Goal: Information Seeking & Learning: Check status

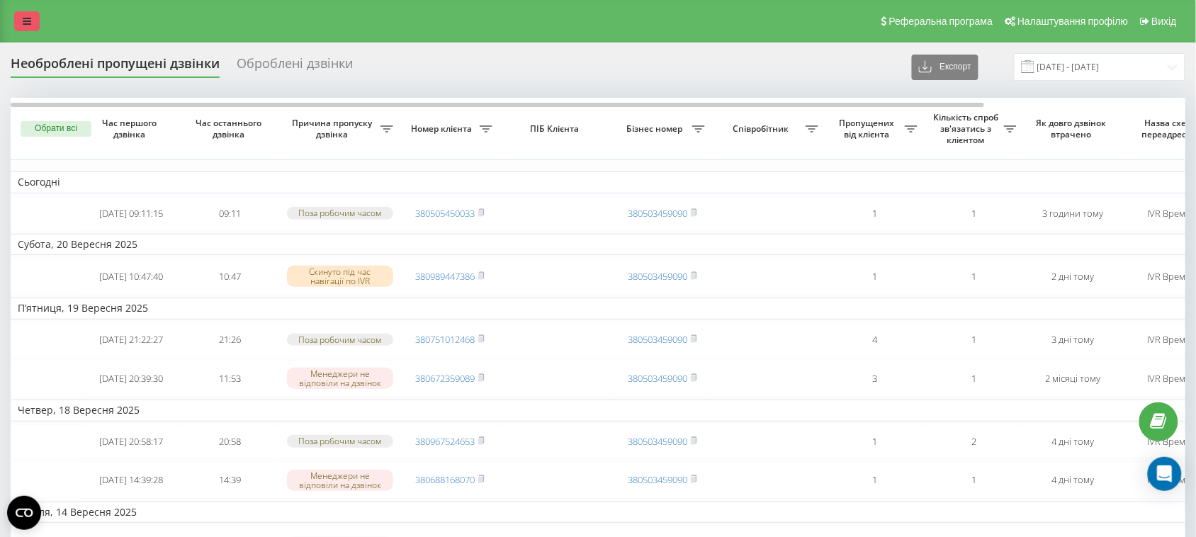
click at [27, 27] on link at bounding box center [27, 21] width 26 height 20
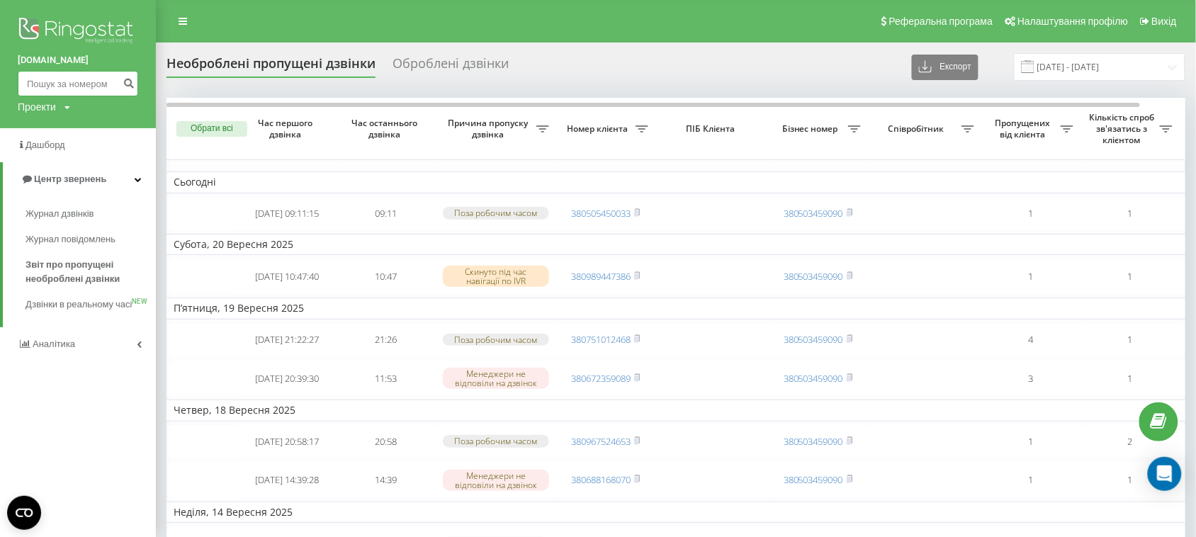
paste input "380673217172"
type input "380673217172"
click at [128, 81] on icon "submit" at bounding box center [129, 81] width 12 height 9
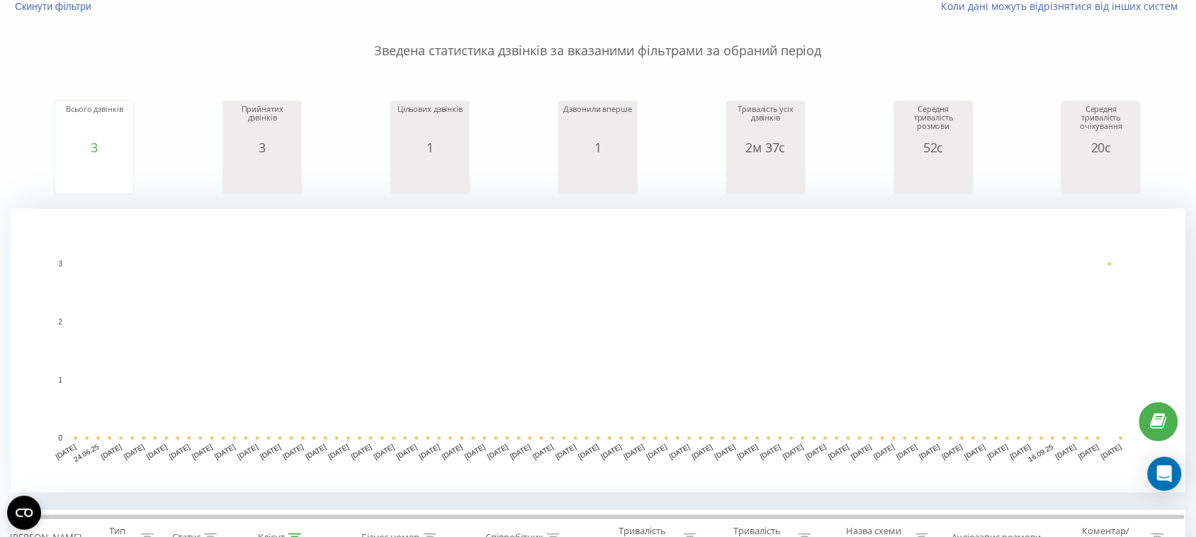
scroll to position [443, 0]
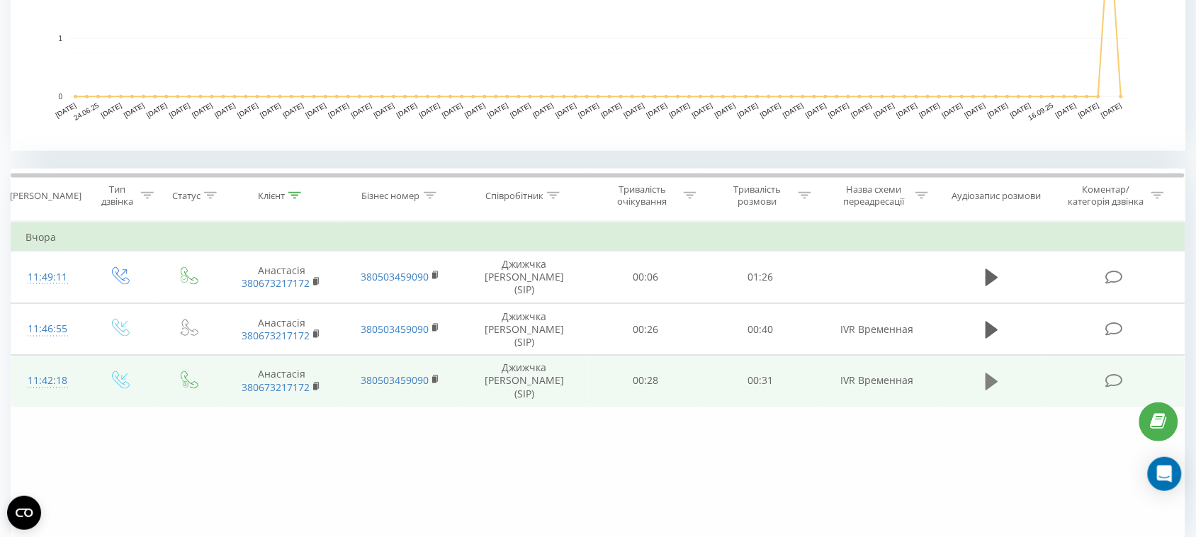
click at [987, 373] on icon at bounding box center [992, 381] width 13 height 17
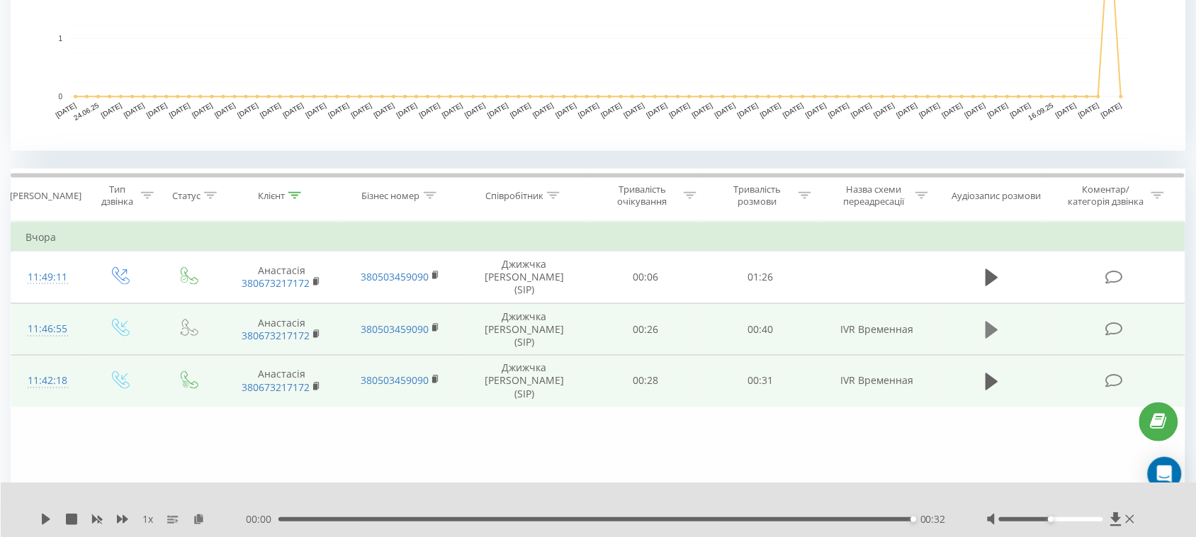
click at [990, 322] on icon at bounding box center [992, 330] width 13 height 17
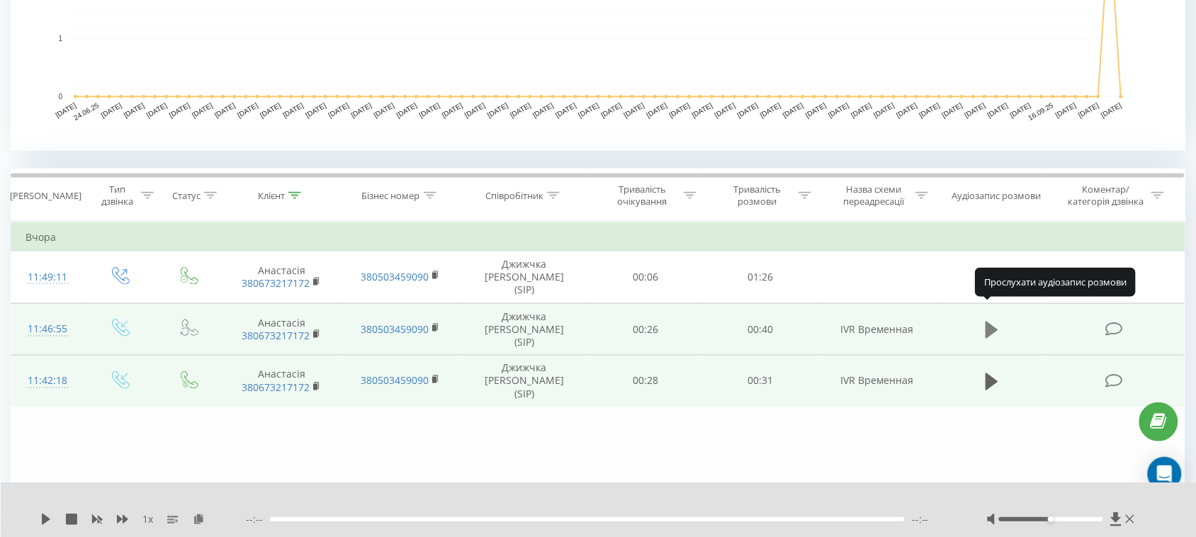
click at [994, 322] on icon at bounding box center [992, 330] width 13 height 17
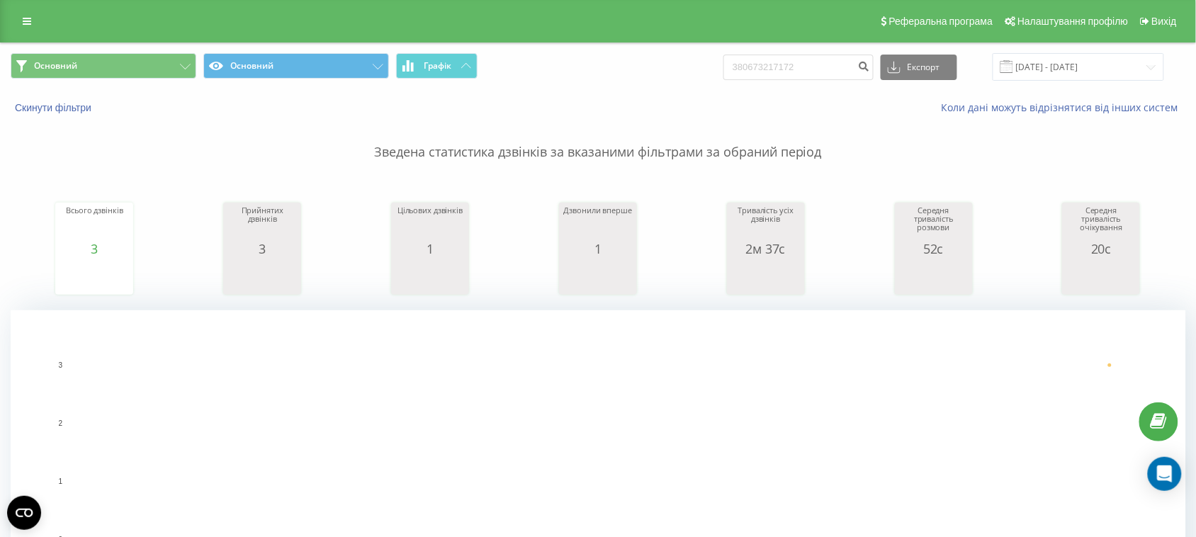
scroll to position [354, 0]
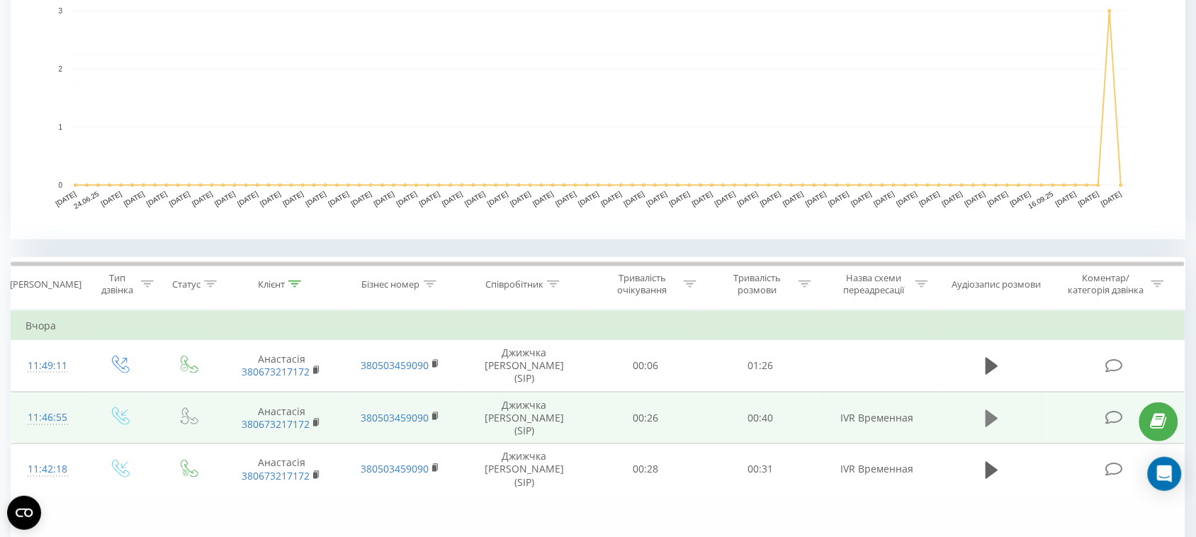
click at [991, 410] on icon at bounding box center [992, 418] width 13 height 17
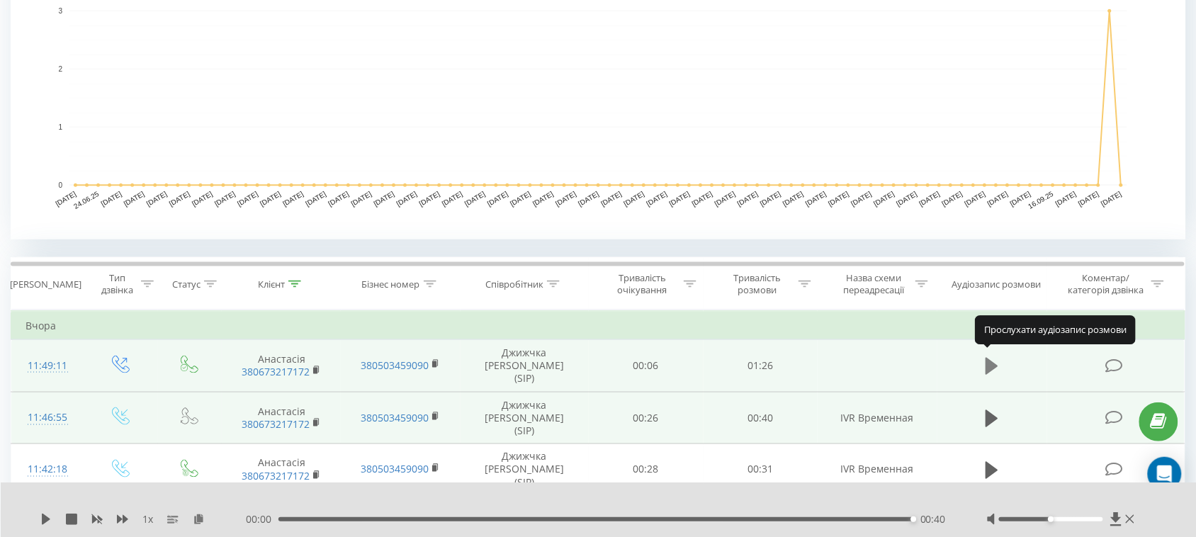
click at [993, 361] on icon at bounding box center [992, 366] width 13 height 17
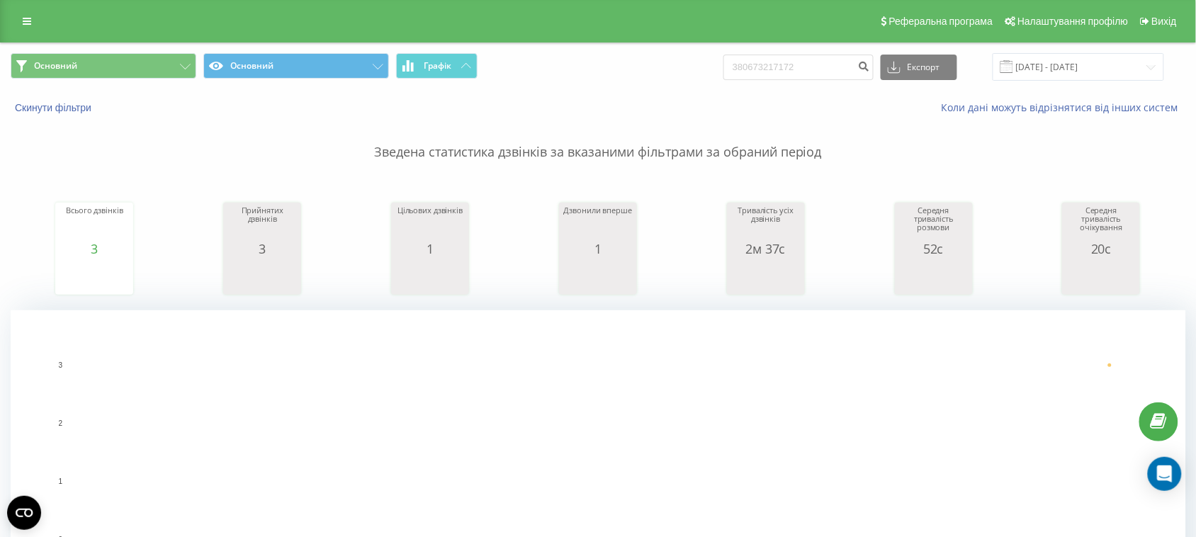
click at [697, 379] on rect "A chart." at bounding box center [598, 452] width 1058 height 175
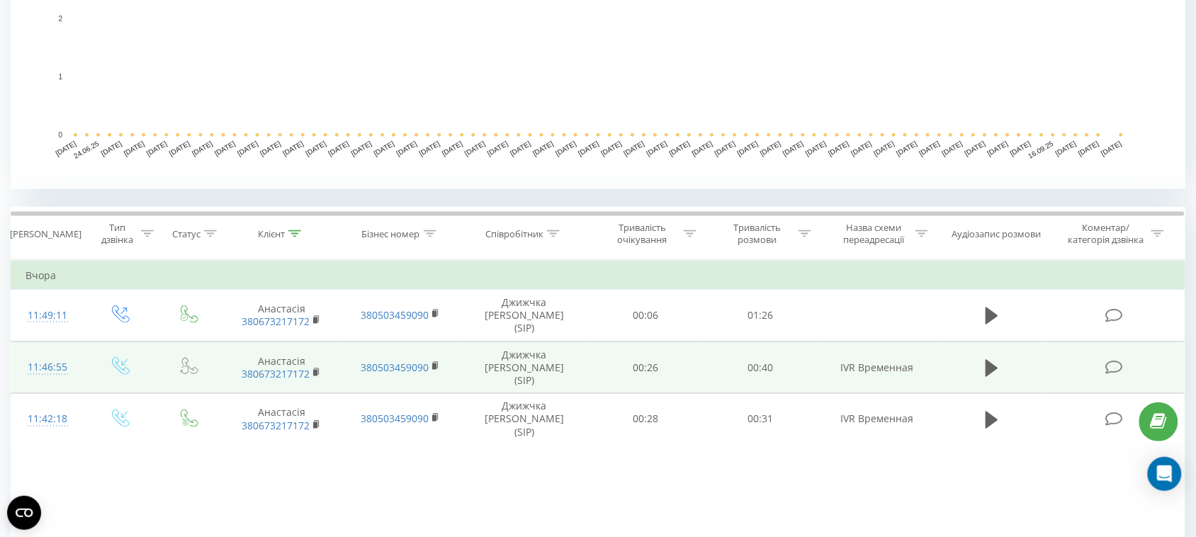
scroll to position [443, 0]
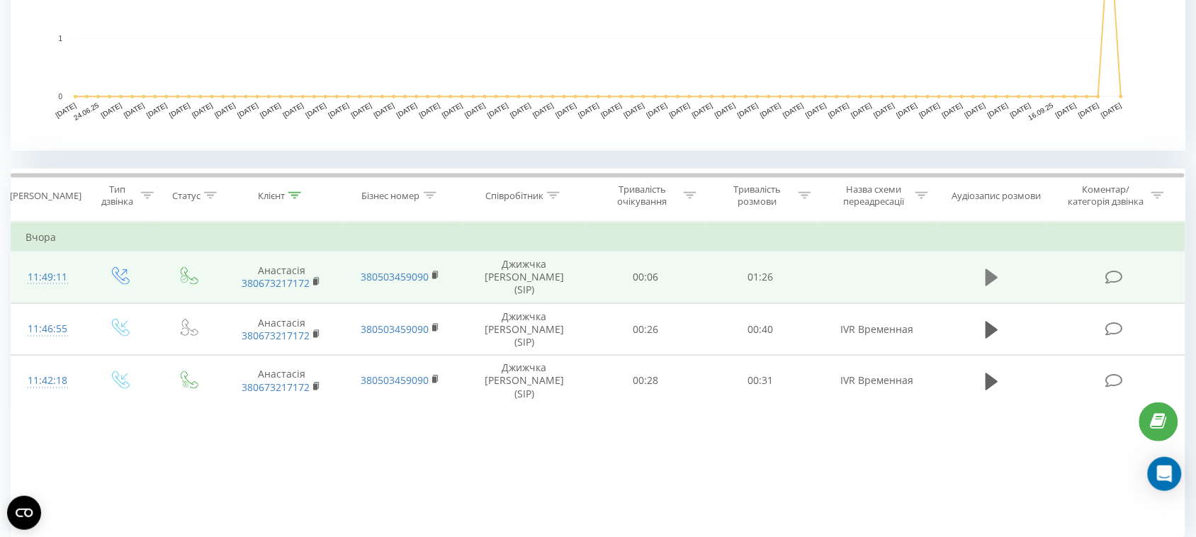
click at [992, 274] on icon at bounding box center [992, 277] width 13 height 17
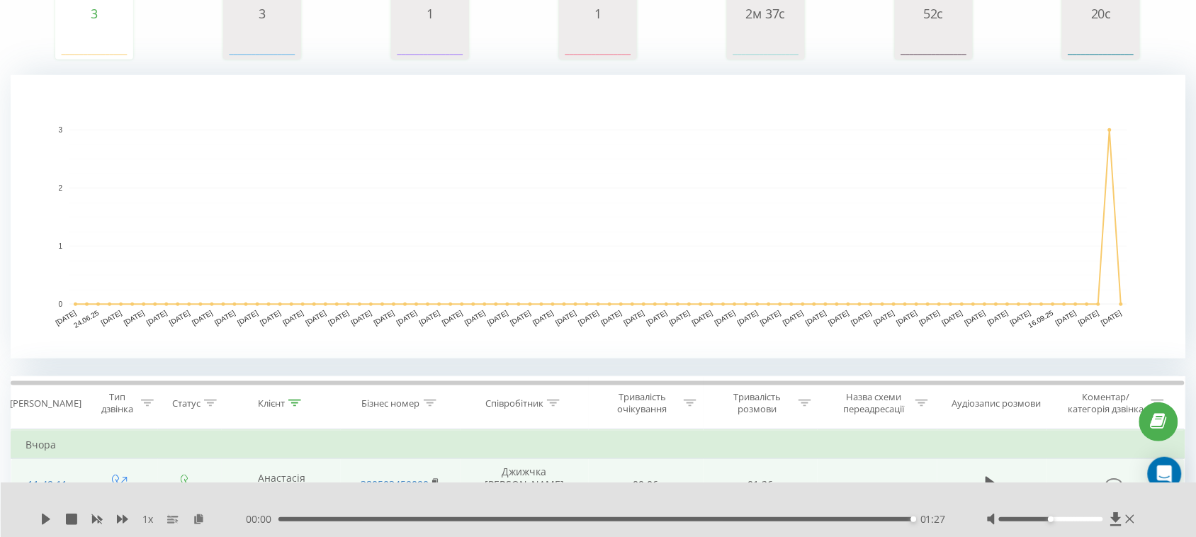
scroll to position [0, 0]
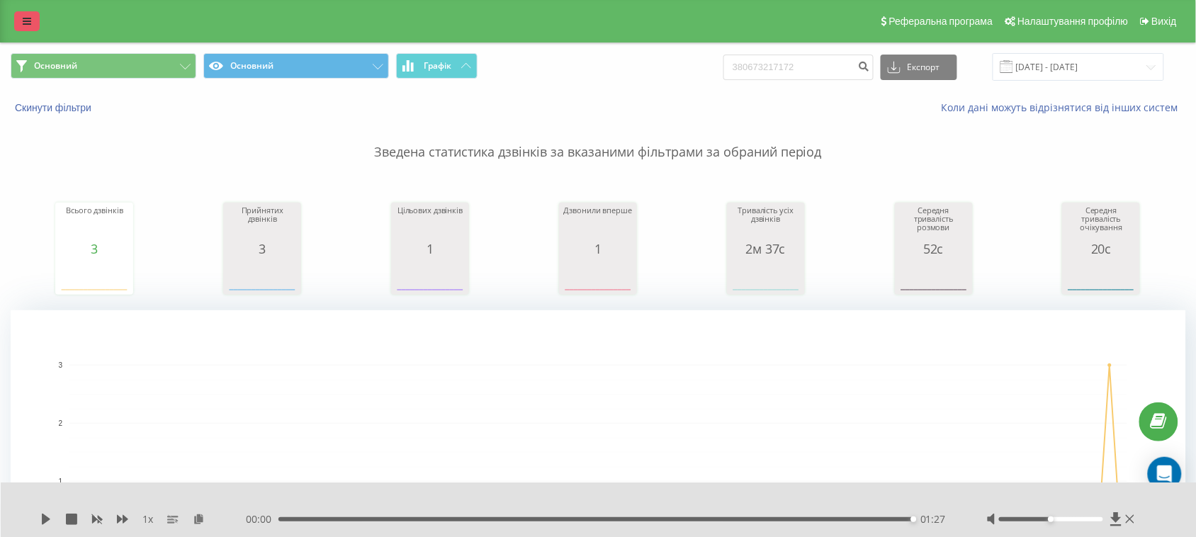
click at [28, 19] on icon at bounding box center [27, 21] width 9 height 10
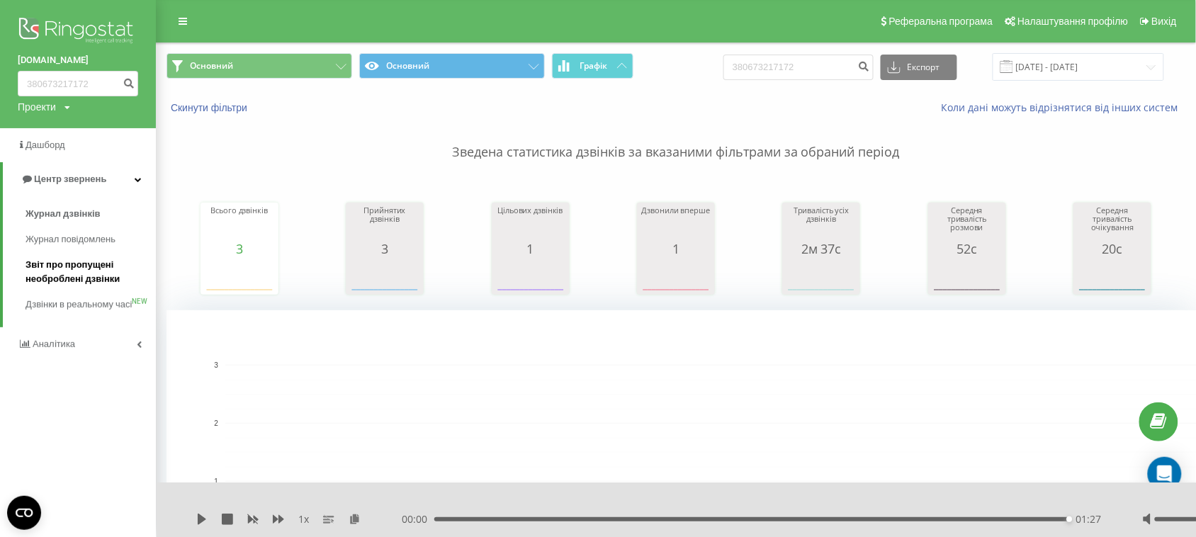
click at [79, 271] on span "Звіт про пропущені необроблені дзвінки" at bounding box center [87, 272] width 123 height 28
